Goal: Information Seeking & Learning: Find specific fact

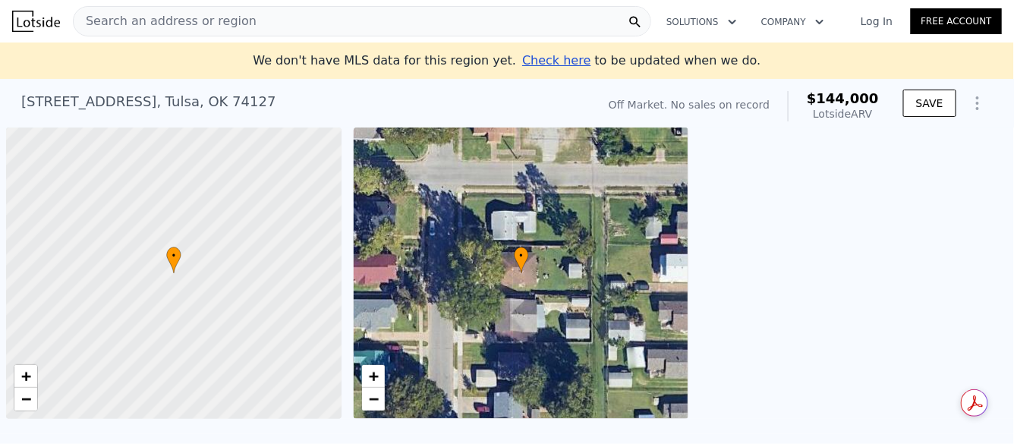
scroll to position [0, 6]
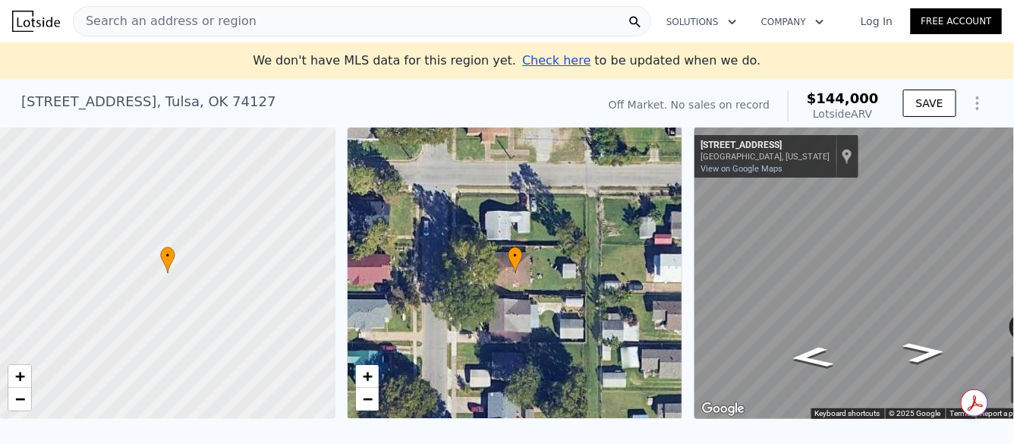
click at [226, 14] on span "Search an address or region" at bounding box center [165, 21] width 183 height 18
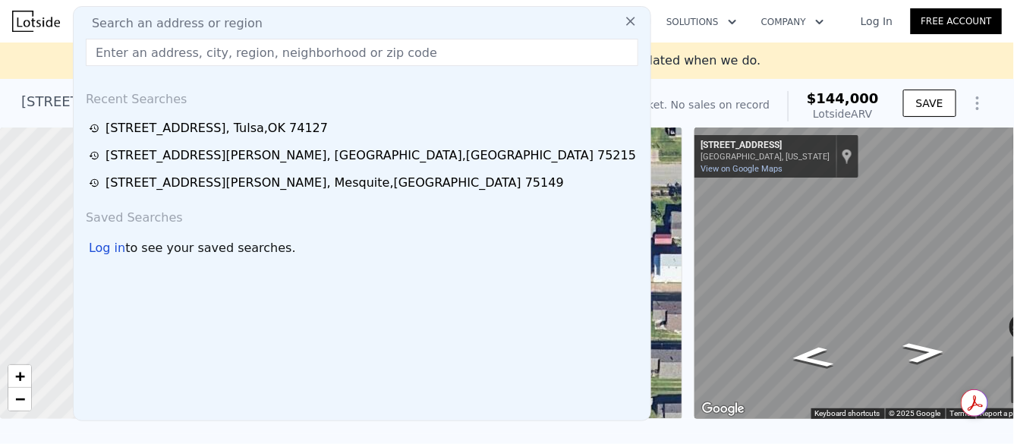
click at [229, 39] on input "text" at bounding box center [362, 52] width 553 height 27
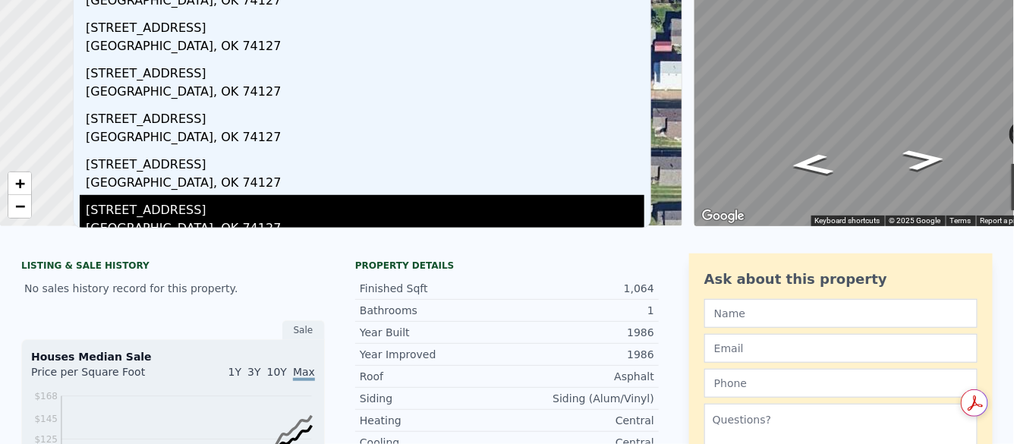
scroll to position [0, 0]
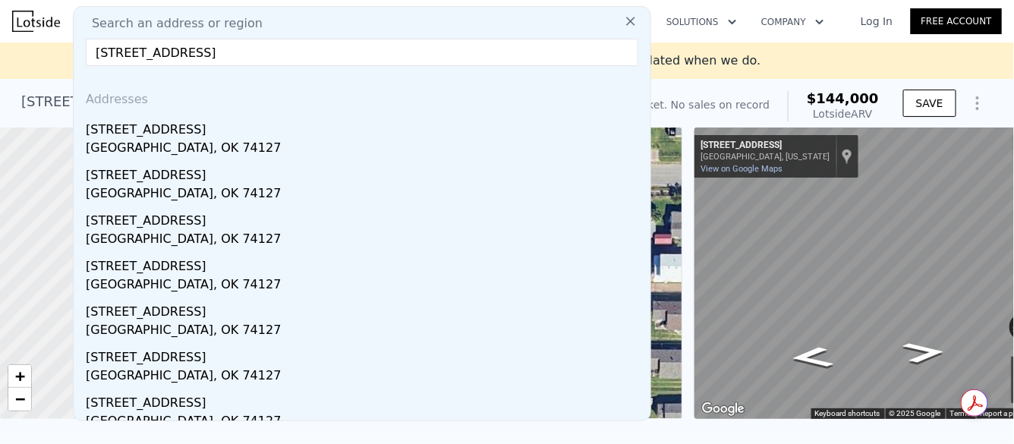
type input "[STREET_ADDRESS]"
click at [626, 19] on button at bounding box center [630, 20] width 27 height 30
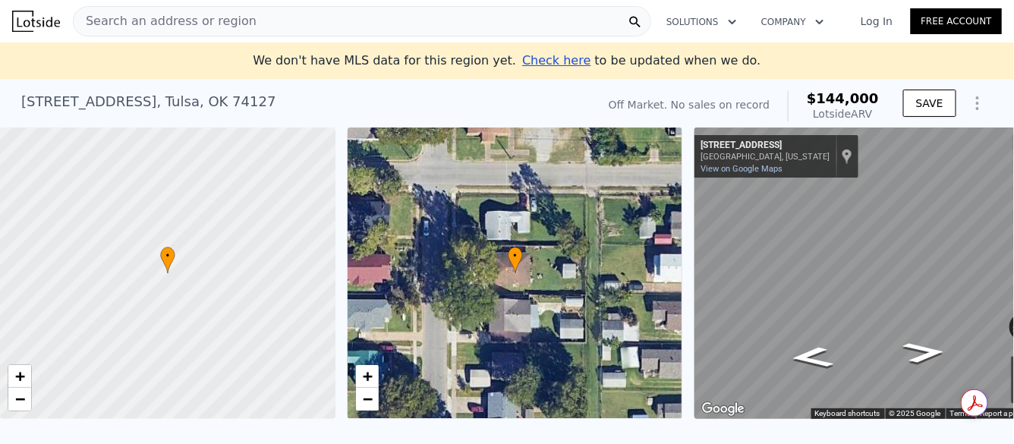
click at [376, 13] on div "Search an address or region" at bounding box center [362, 21] width 578 height 30
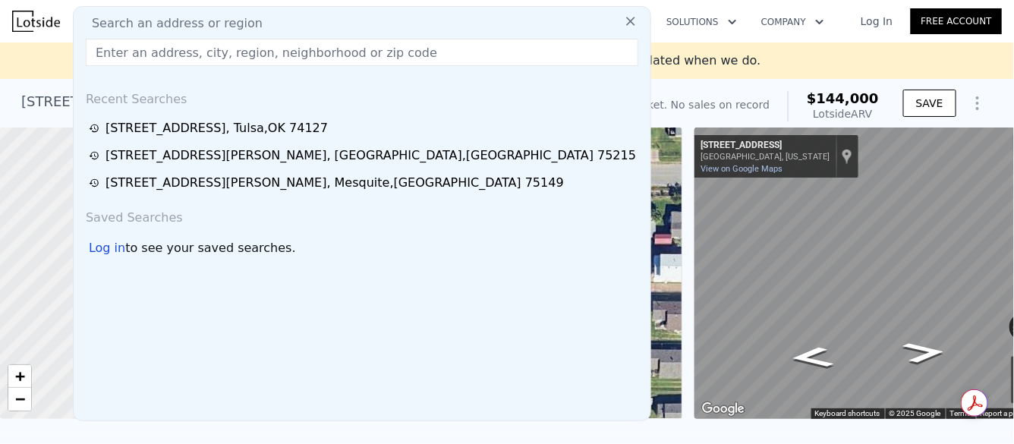
click at [369, 45] on input "text" at bounding box center [362, 52] width 553 height 27
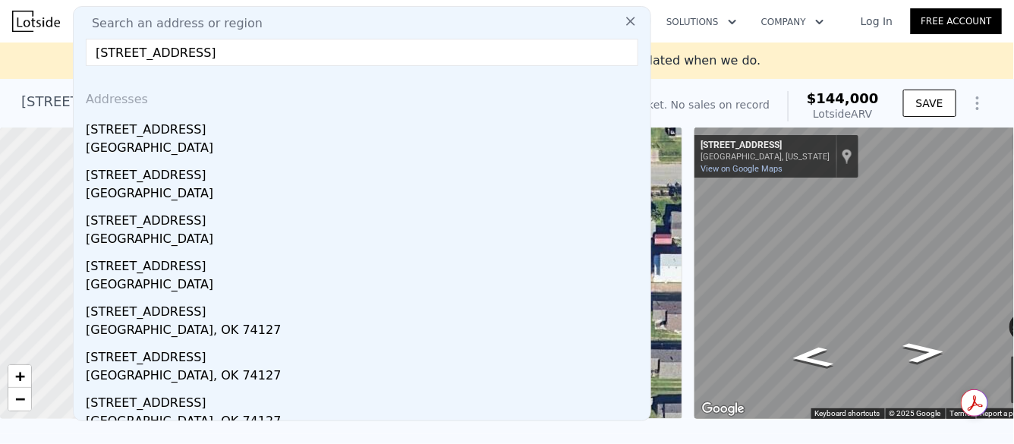
click at [357, 56] on input "[STREET_ADDRESS]" at bounding box center [362, 52] width 553 height 27
type input "[STREET_ADDRESS]"
click at [626, 20] on icon at bounding box center [630, 21] width 9 height 9
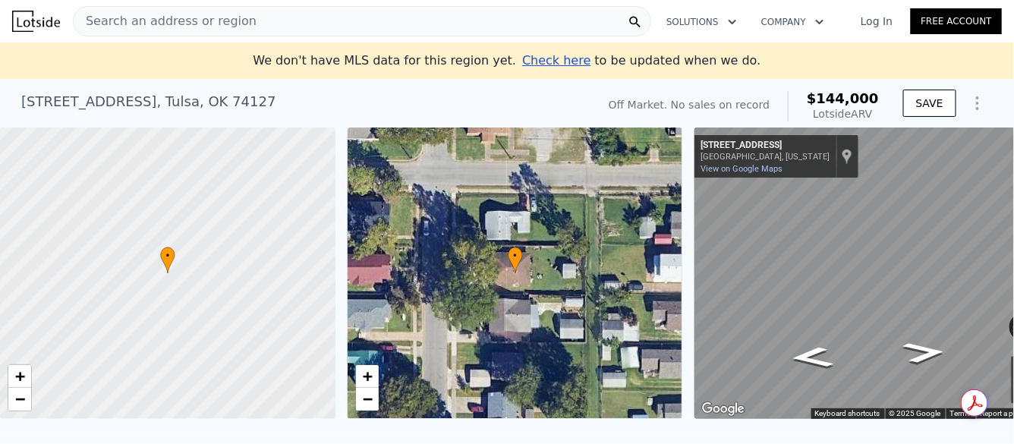
click at [549, 59] on span "Check here" at bounding box center [556, 60] width 68 height 14
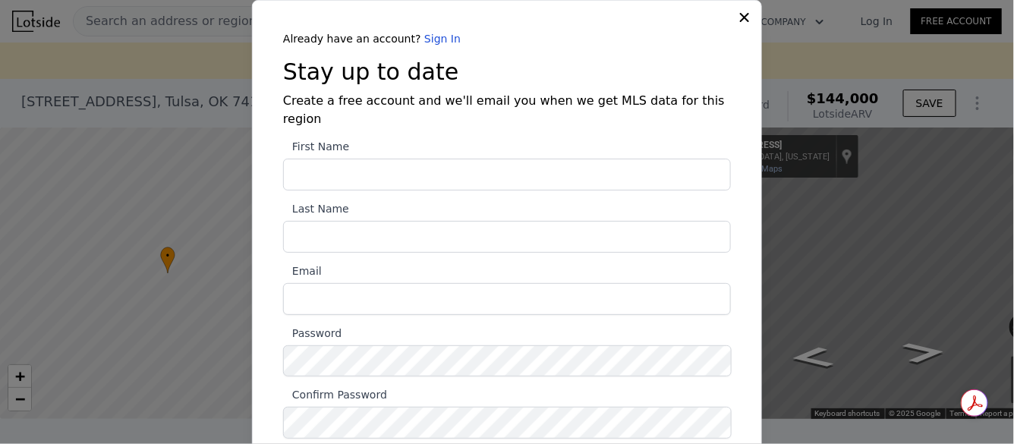
click at [737, 17] on icon at bounding box center [744, 17] width 15 height 15
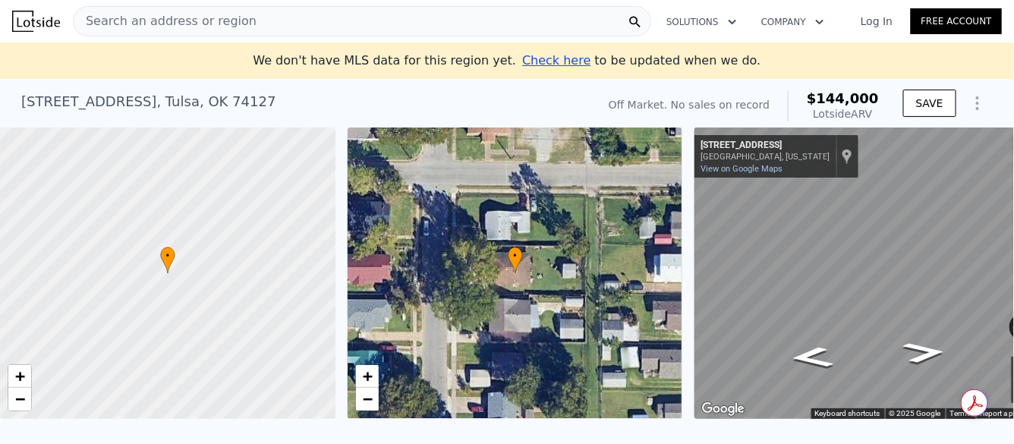
click at [205, 20] on span "Search an address or region" at bounding box center [165, 21] width 183 height 18
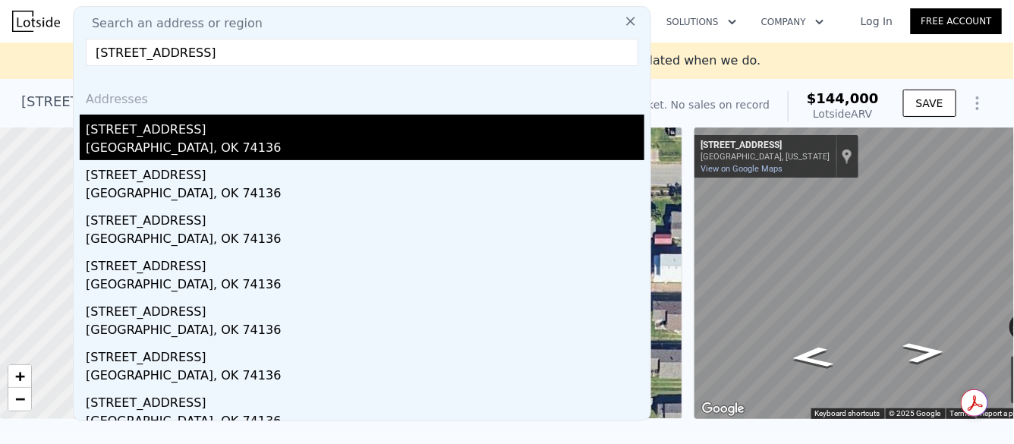
type input "[STREET_ADDRESS]"
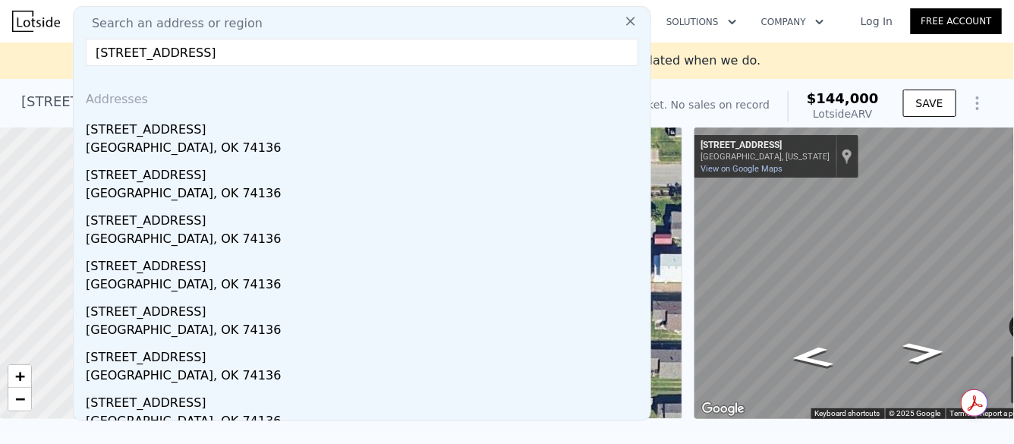
drag, startPoint x: 252, startPoint y: 134, endPoint x: 253, endPoint y: 163, distance: 28.9
click at [252, 134] on div "[STREET_ADDRESS]" at bounding box center [365, 127] width 559 height 24
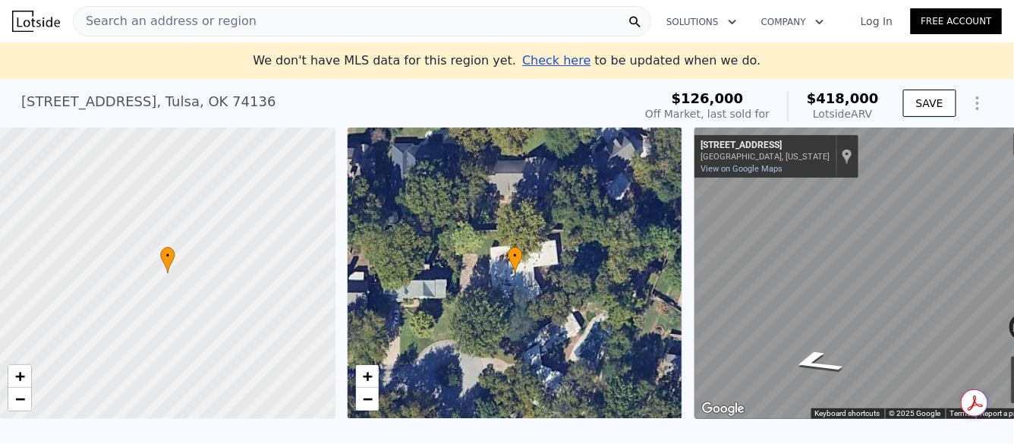
click at [935, 59] on div "We don't have MLS data for this region yet. Check here to be updated when we do." at bounding box center [507, 61] width 996 height 18
click at [29, 56] on div "We don't have MLS data for this region yet. Check here to be updated when we do." at bounding box center [507, 61] width 996 height 18
click at [572, 25] on div "Search an address or region" at bounding box center [362, 21] width 578 height 30
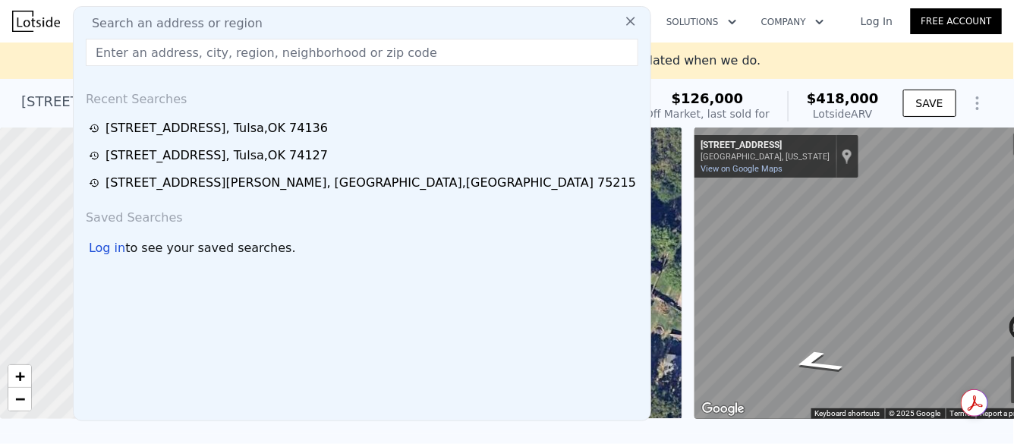
click at [798, 57] on div "We don't have MLS data for this region yet. Check here to be updated when we do." at bounding box center [507, 61] width 996 height 18
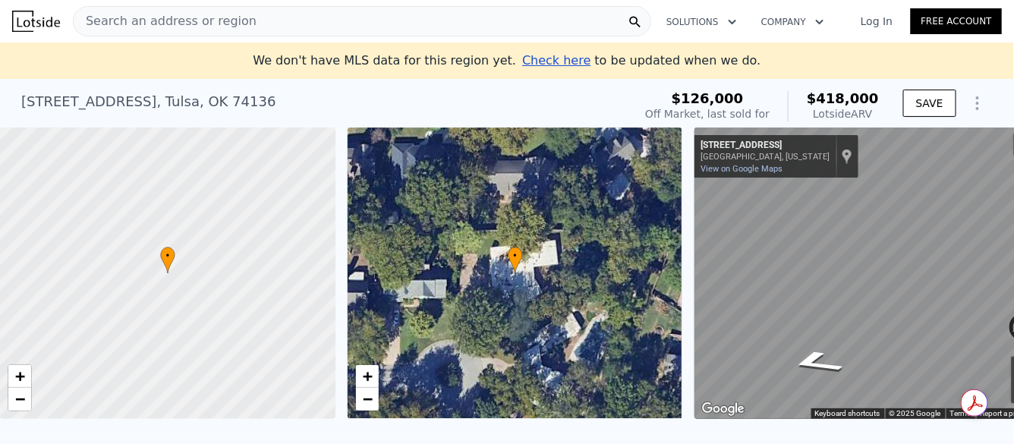
click at [30, 60] on div "We don't have MLS data for this region yet. Check here to be updated when we do." at bounding box center [507, 61] width 996 height 18
